Goal: Task Accomplishment & Management: Manage account settings

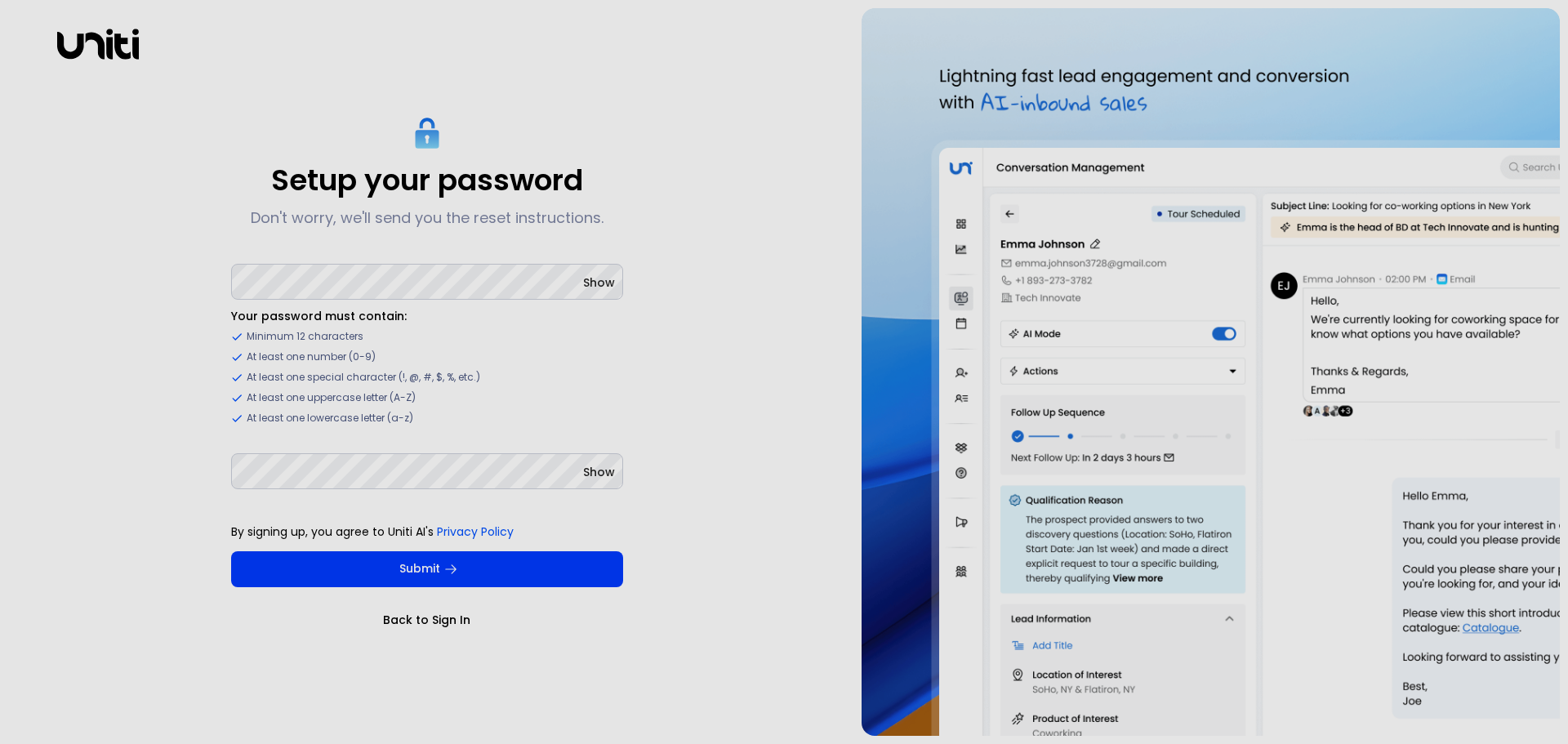
click at [588, 289] on span "Show" at bounding box center [599, 282] width 32 height 17
click at [607, 468] on span "Show" at bounding box center [599, 472] width 32 height 17
click at [329, 408] on ul "Your password must contain: Minimum 12 characters At least one number (0-9) At …" at bounding box center [427, 366] width 392 height 117
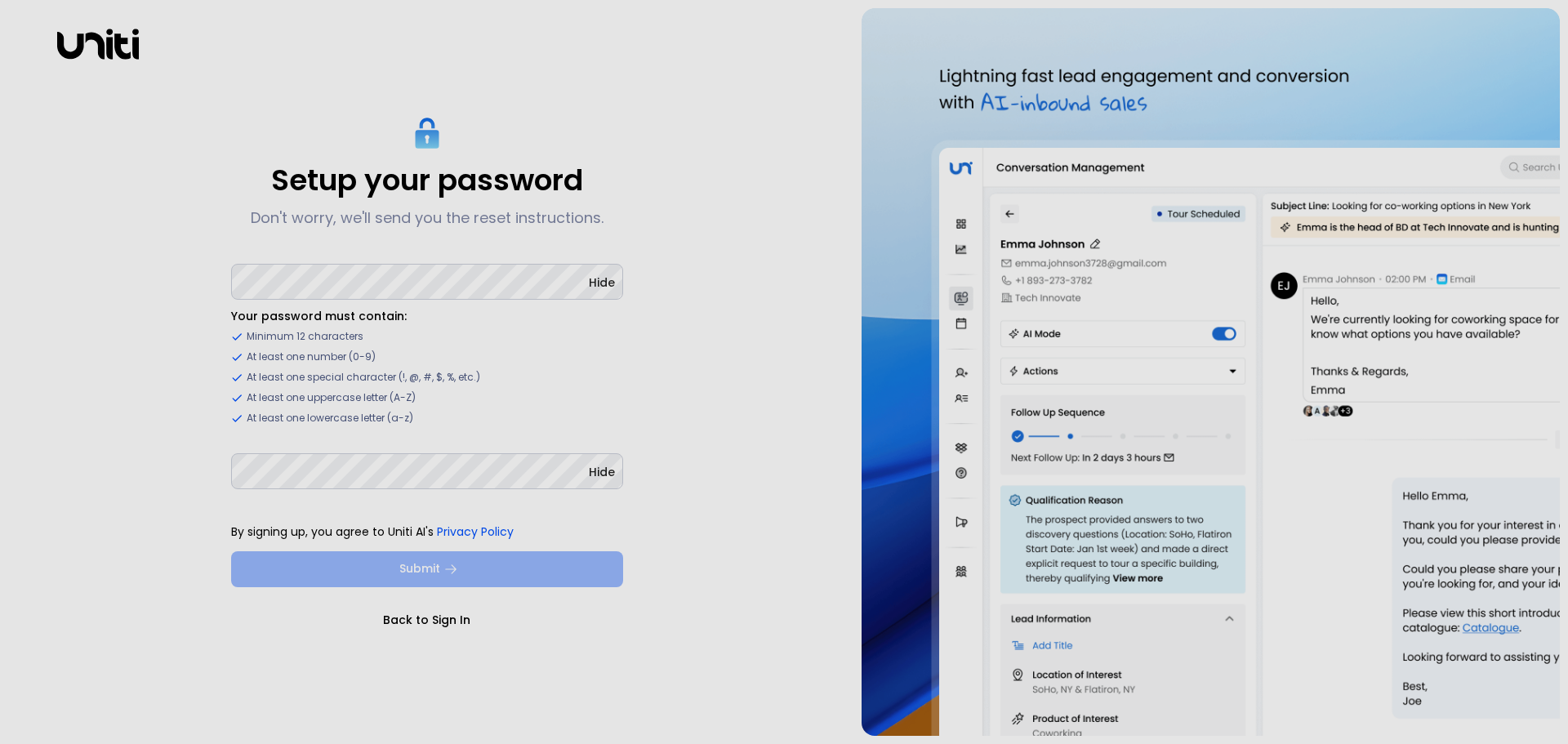
click at [397, 567] on button "Submit" at bounding box center [427, 569] width 392 height 36
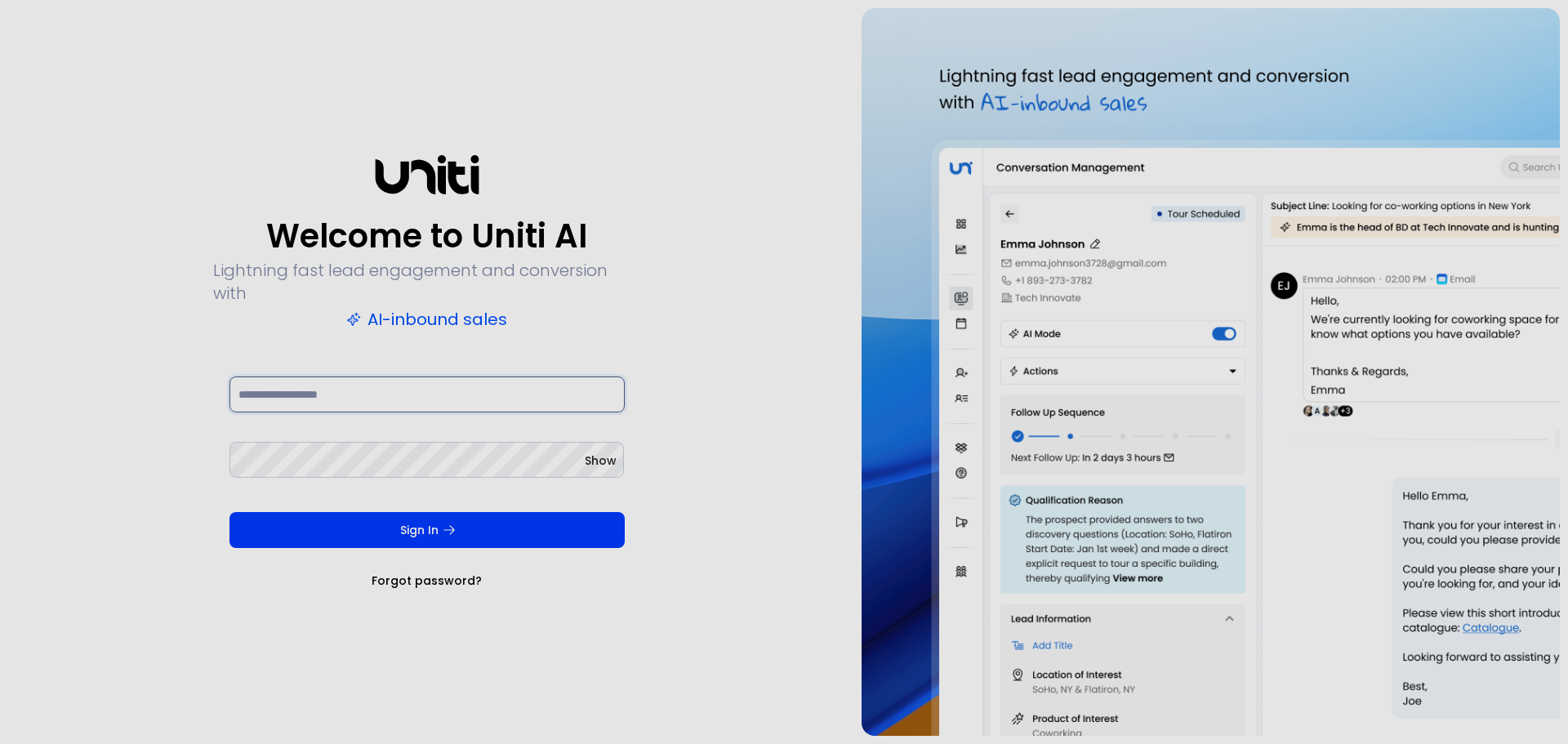
type input "**********"
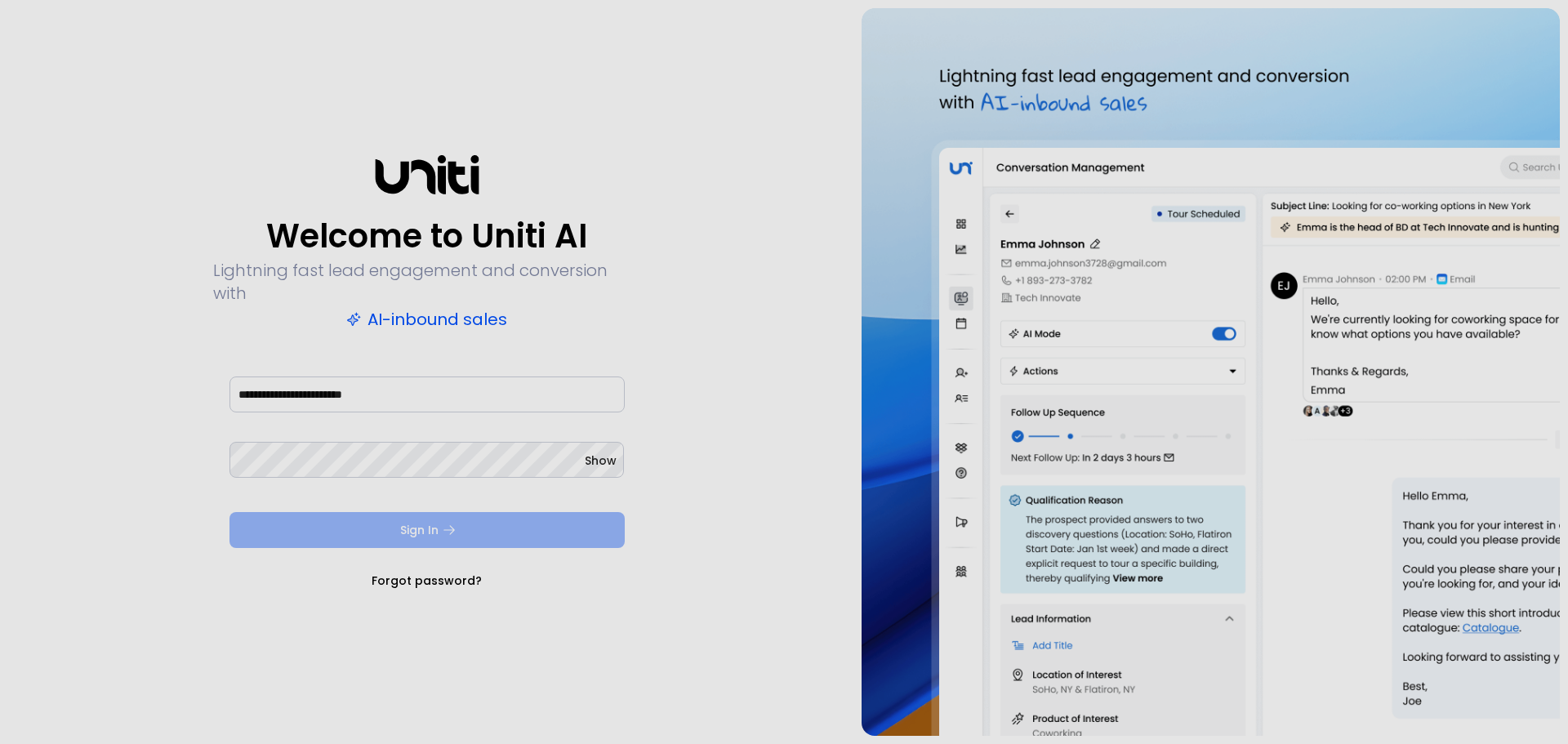
click at [426, 512] on button "Sign In" at bounding box center [427, 530] width 396 height 36
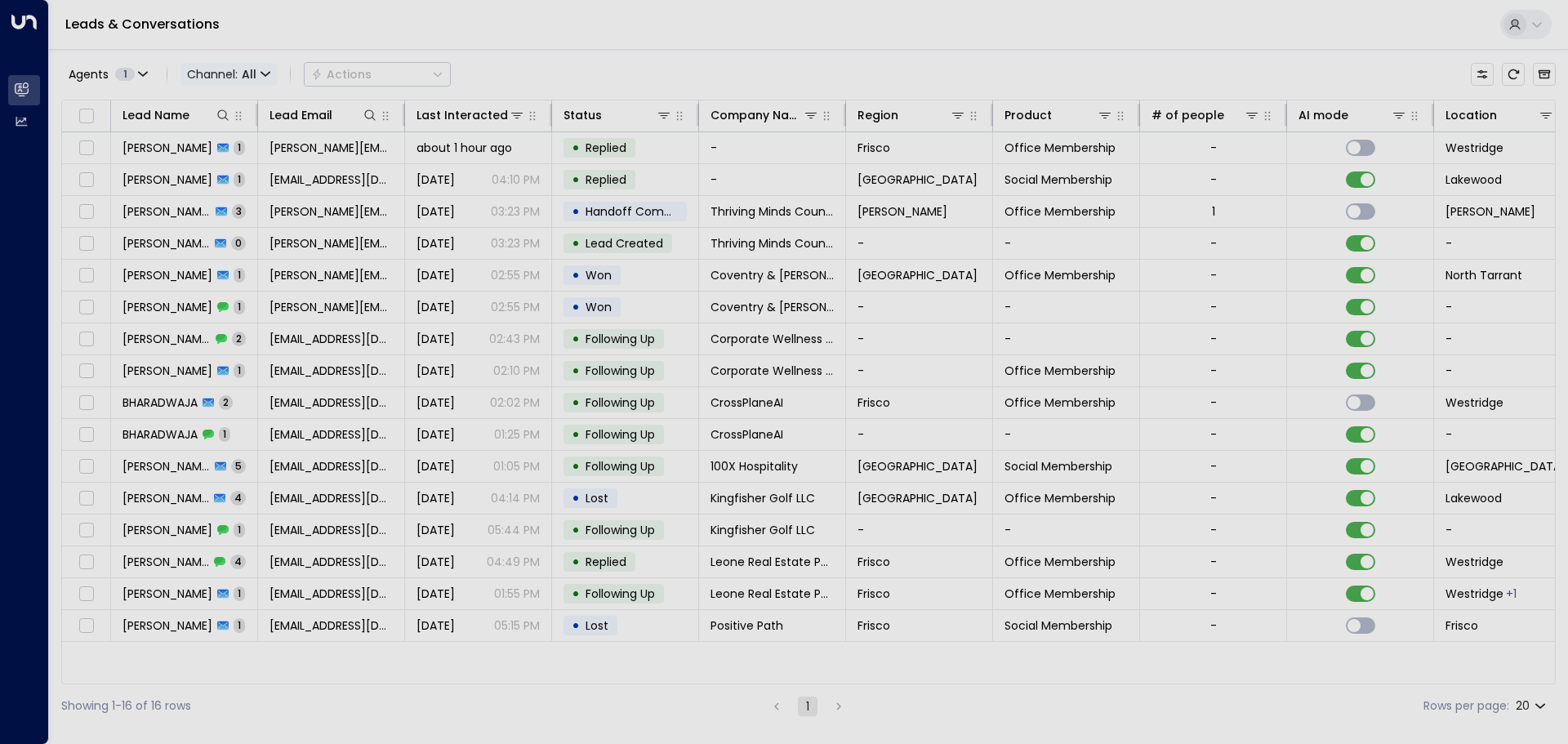
click at [252, 71] on span "All" at bounding box center [249, 74] width 15 height 13
click at [163, 59] on div at bounding box center [784, 372] width 1568 height 744
click at [147, 70] on icon "button" at bounding box center [142, 74] width 10 height 10
click at [110, 66] on div at bounding box center [784, 372] width 1568 height 744
